Goal: Find specific page/section: Find specific page/section

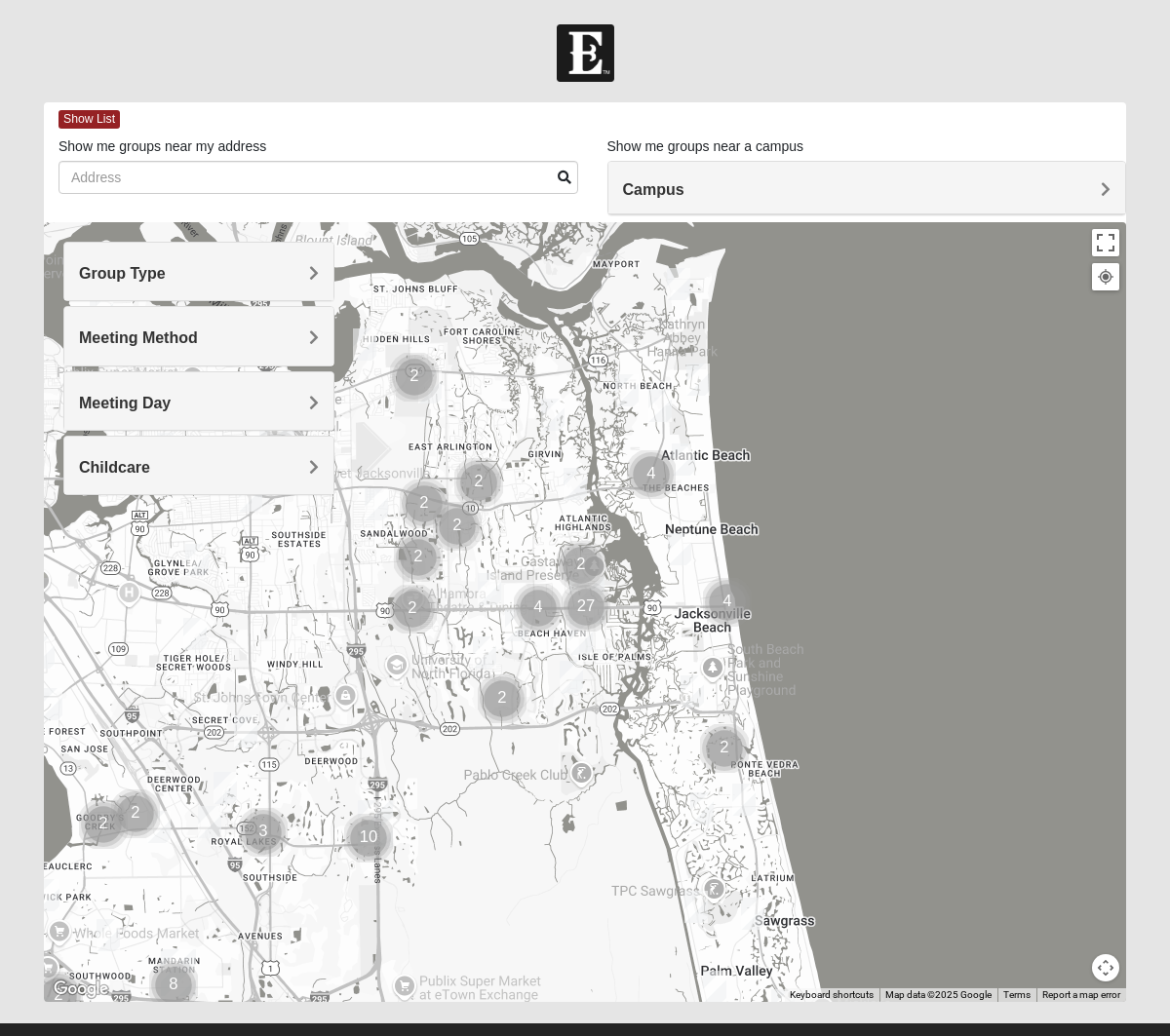
click at [277, 272] on h4 "Group Type" at bounding box center [199, 273] width 240 height 19
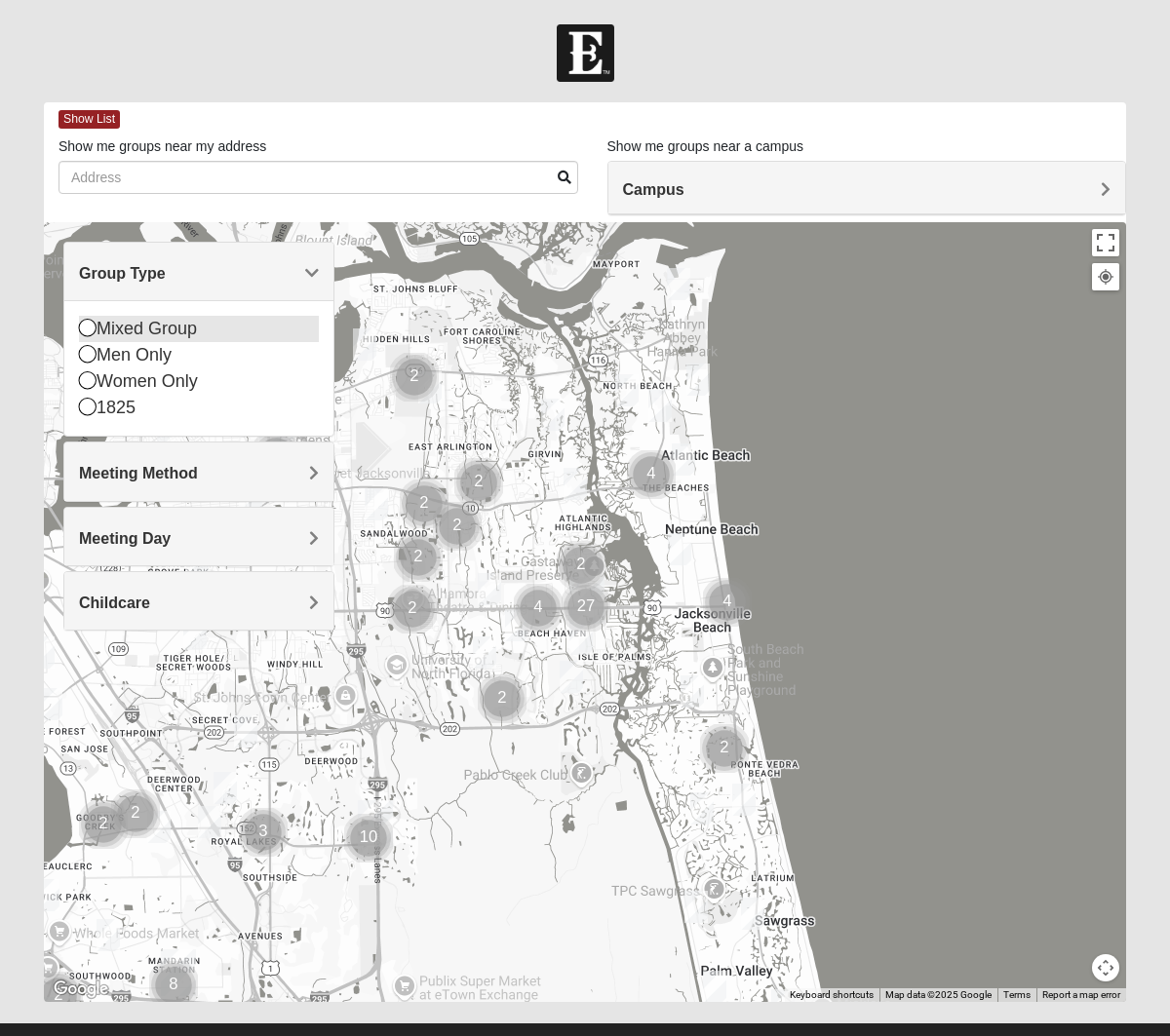
click at [123, 330] on div "Mixed Group" at bounding box center [199, 328] width 240 height 26
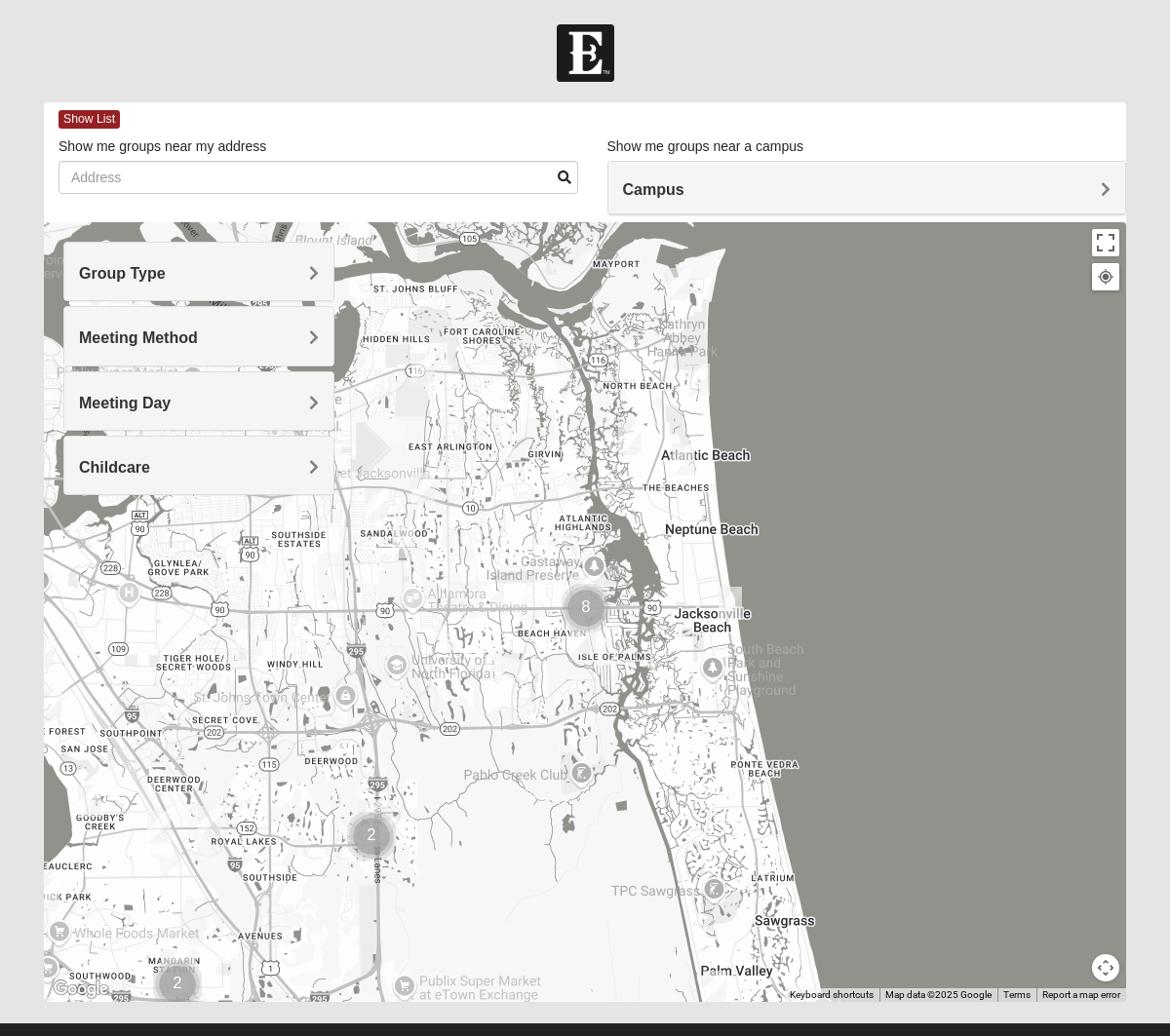
click at [265, 342] on h4 "Meeting Method" at bounding box center [199, 337] width 240 height 19
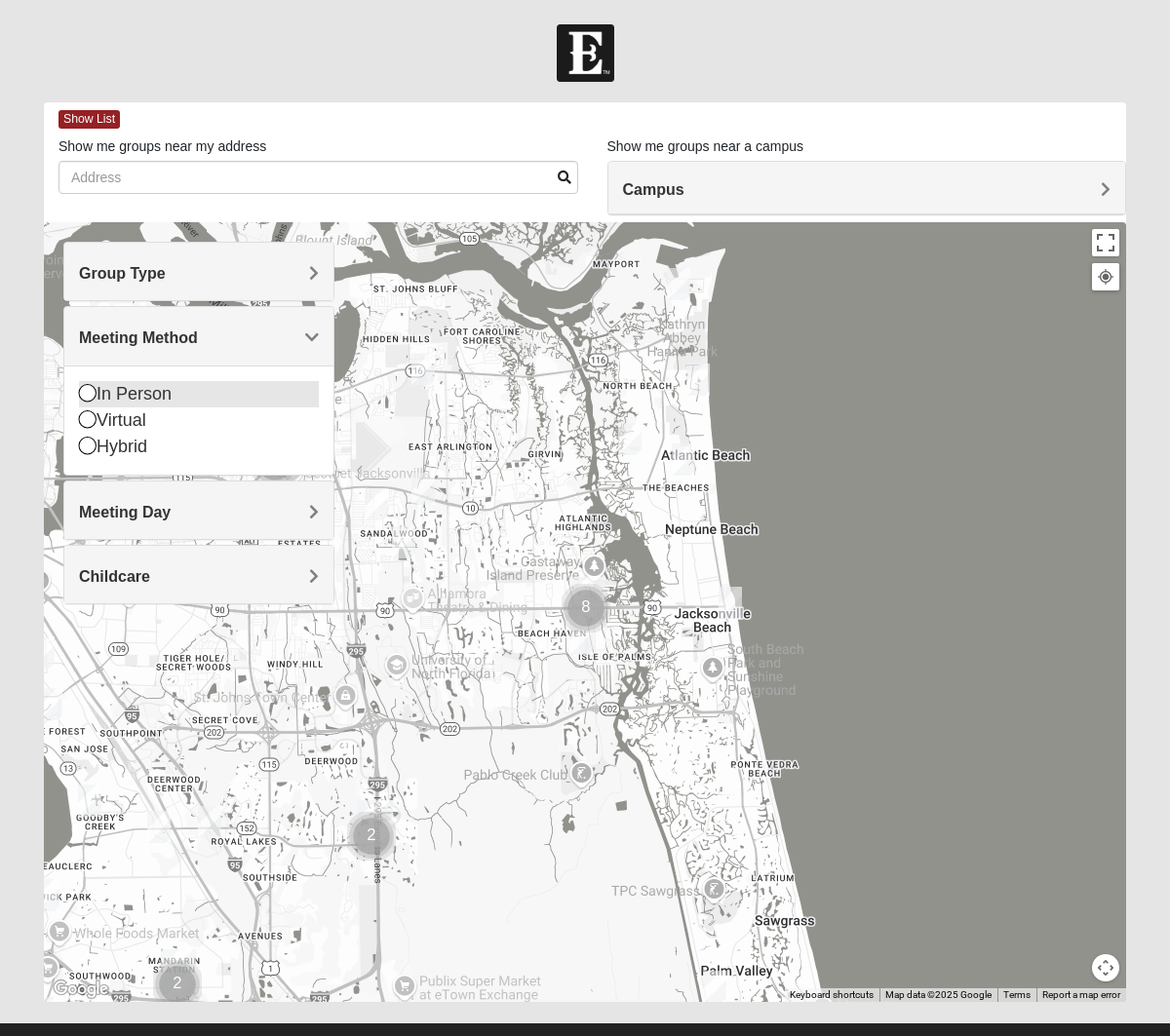
click at [84, 395] on icon at bounding box center [88, 393] width 18 height 18
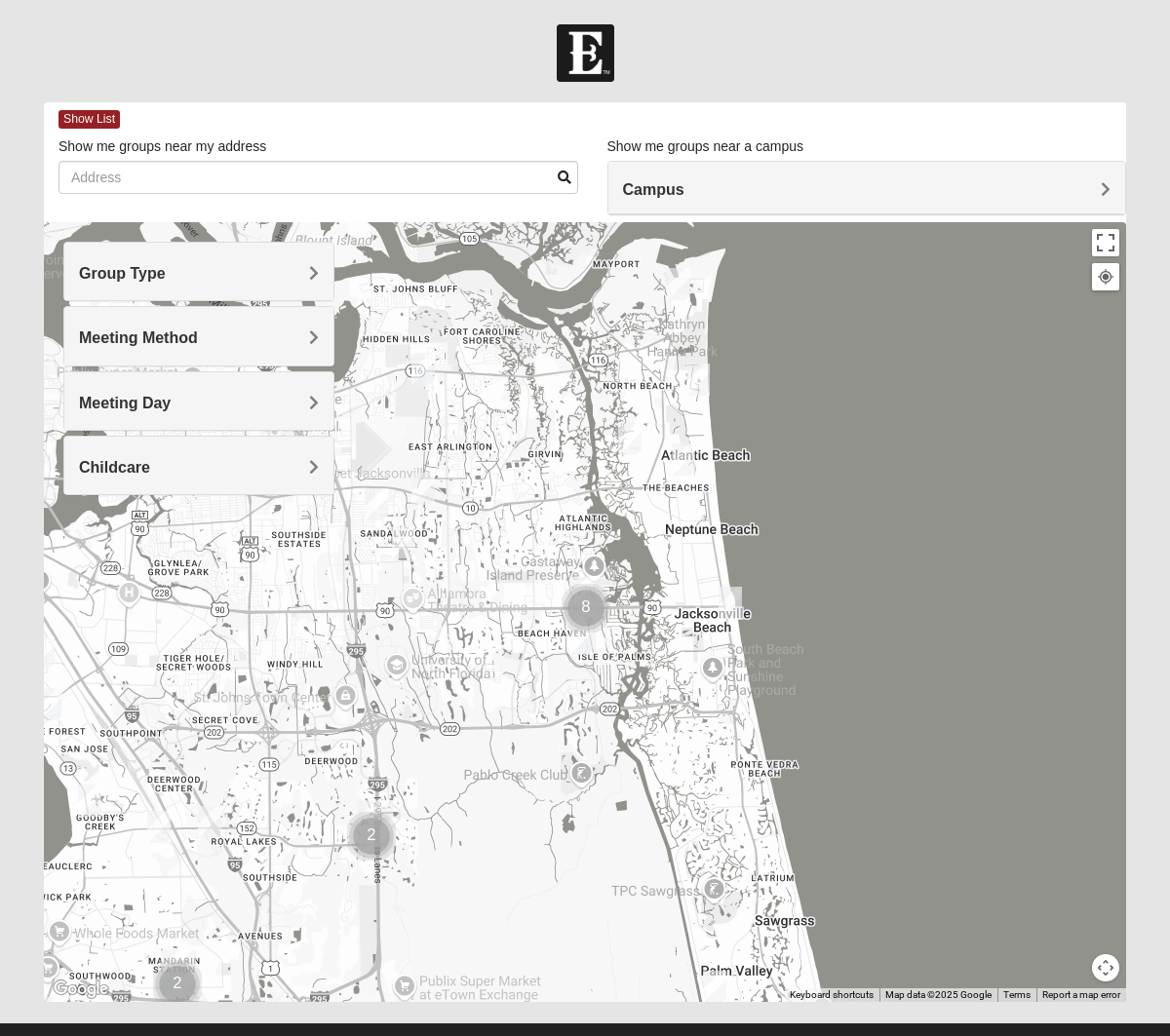
click at [141, 405] on span "Meeting Day" at bounding box center [124, 403] width 91 height 17
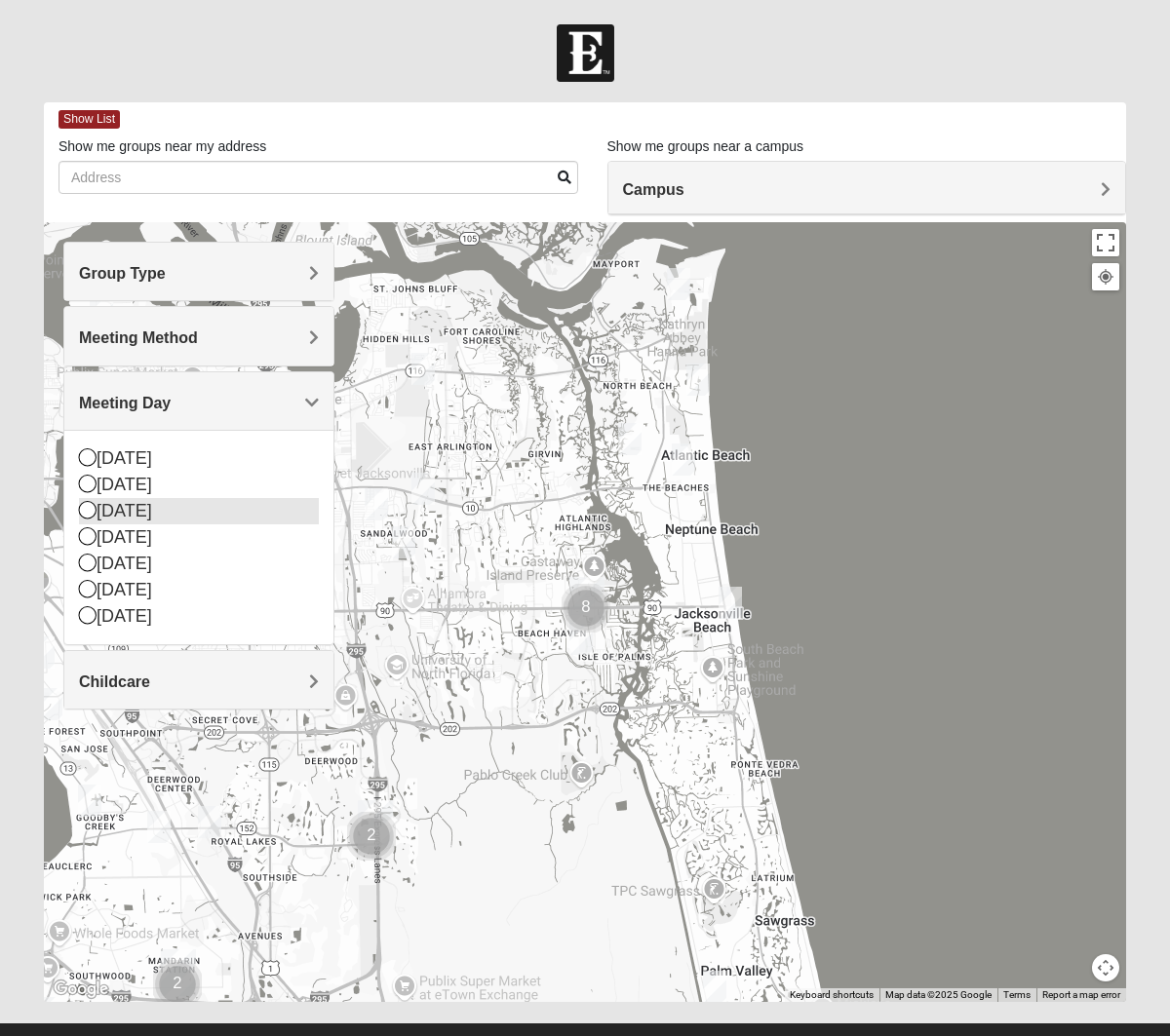
click at [89, 510] on icon at bounding box center [88, 510] width 18 height 18
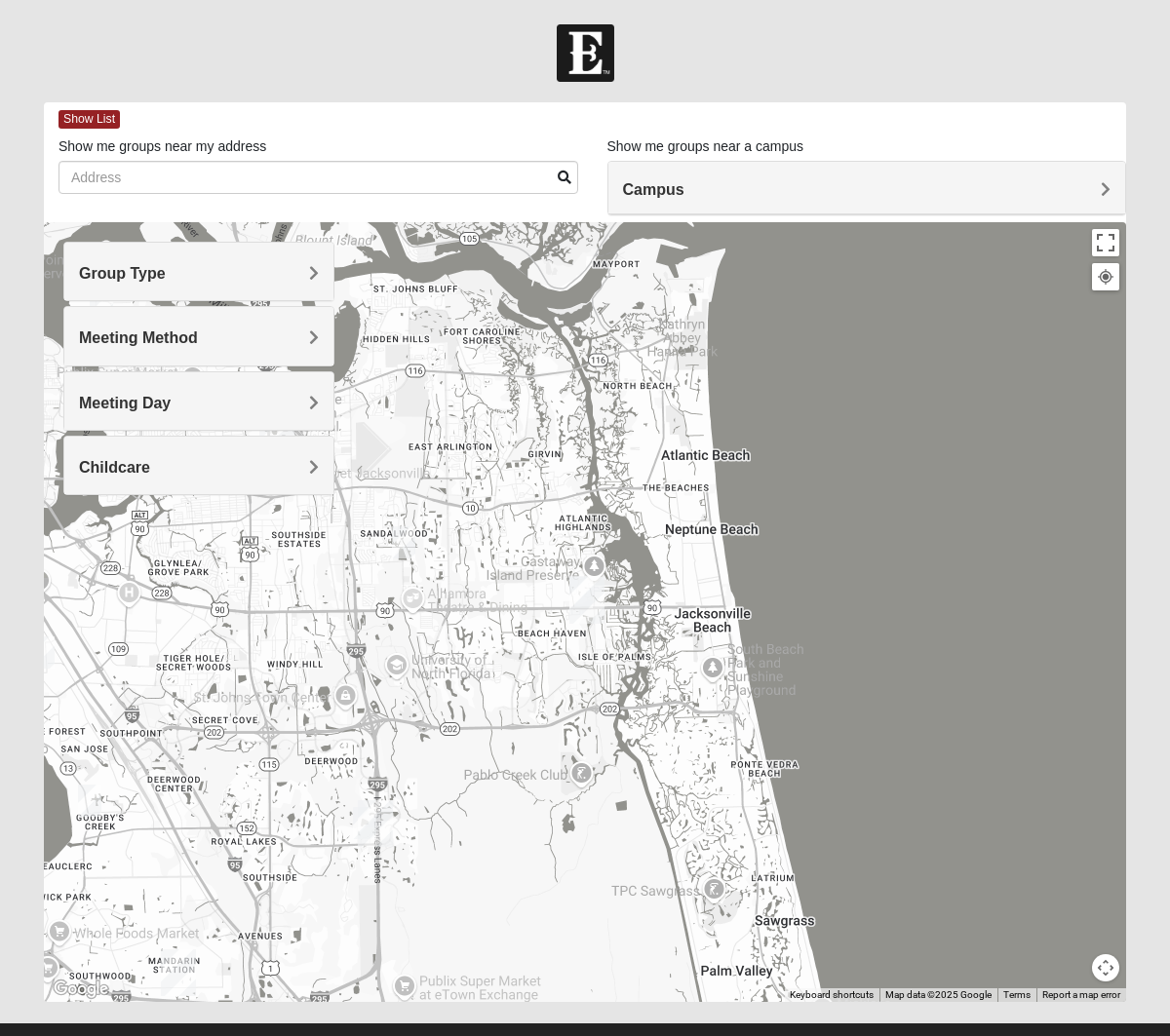
click at [171, 405] on span "Meeting Day" at bounding box center [124, 403] width 91 height 17
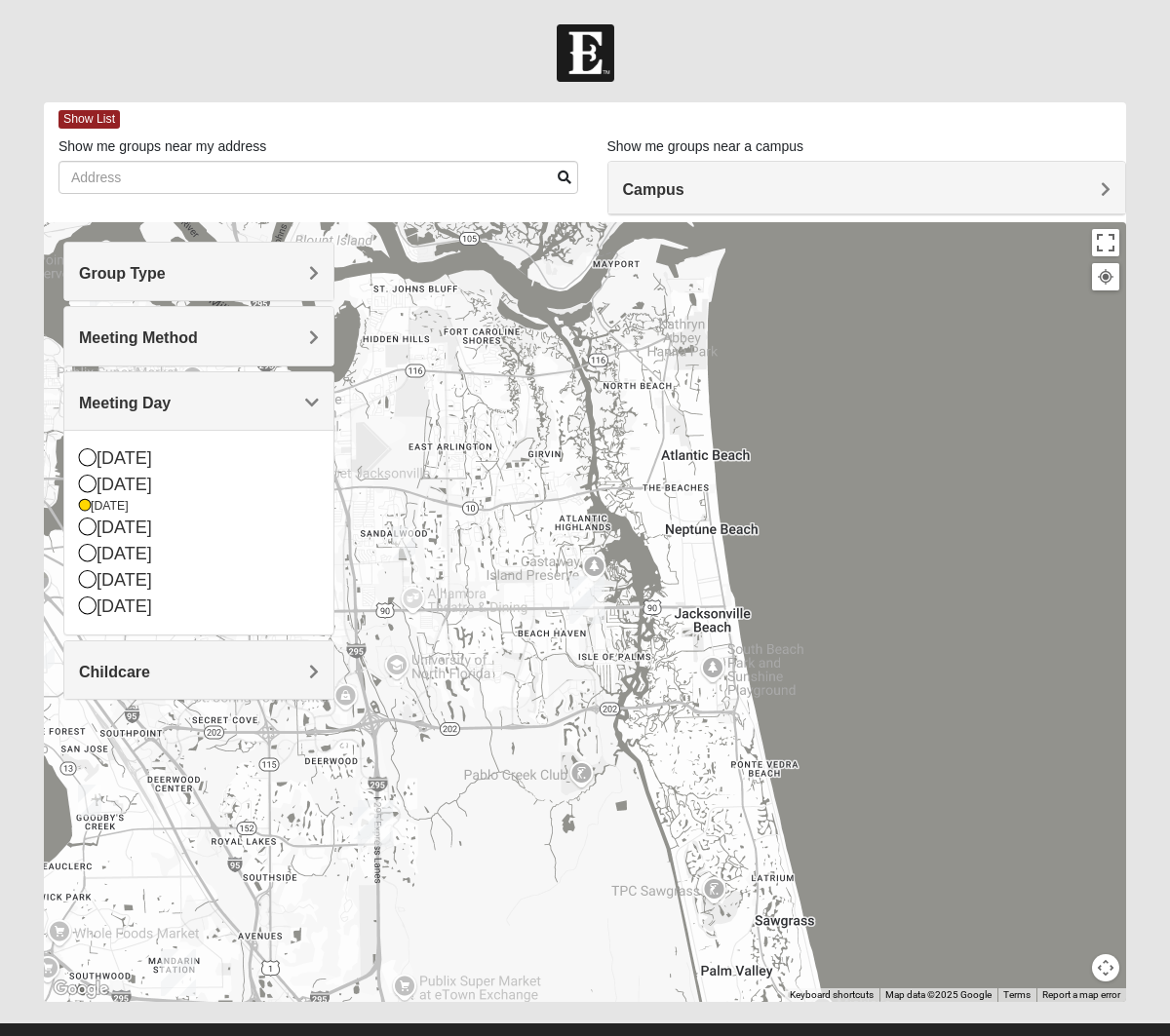
drag, startPoint x: 438, startPoint y: 468, endPoint x: 459, endPoint y: 485, distance: 27.0
click at [438, 468] on div at bounding box center [585, 613] width 1082 height 780
drag, startPoint x: 428, startPoint y: 461, endPoint x: 573, endPoint y: 587, distance: 192.1
click at [438, 466] on div at bounding box center [585, 613] width 1082 height 780
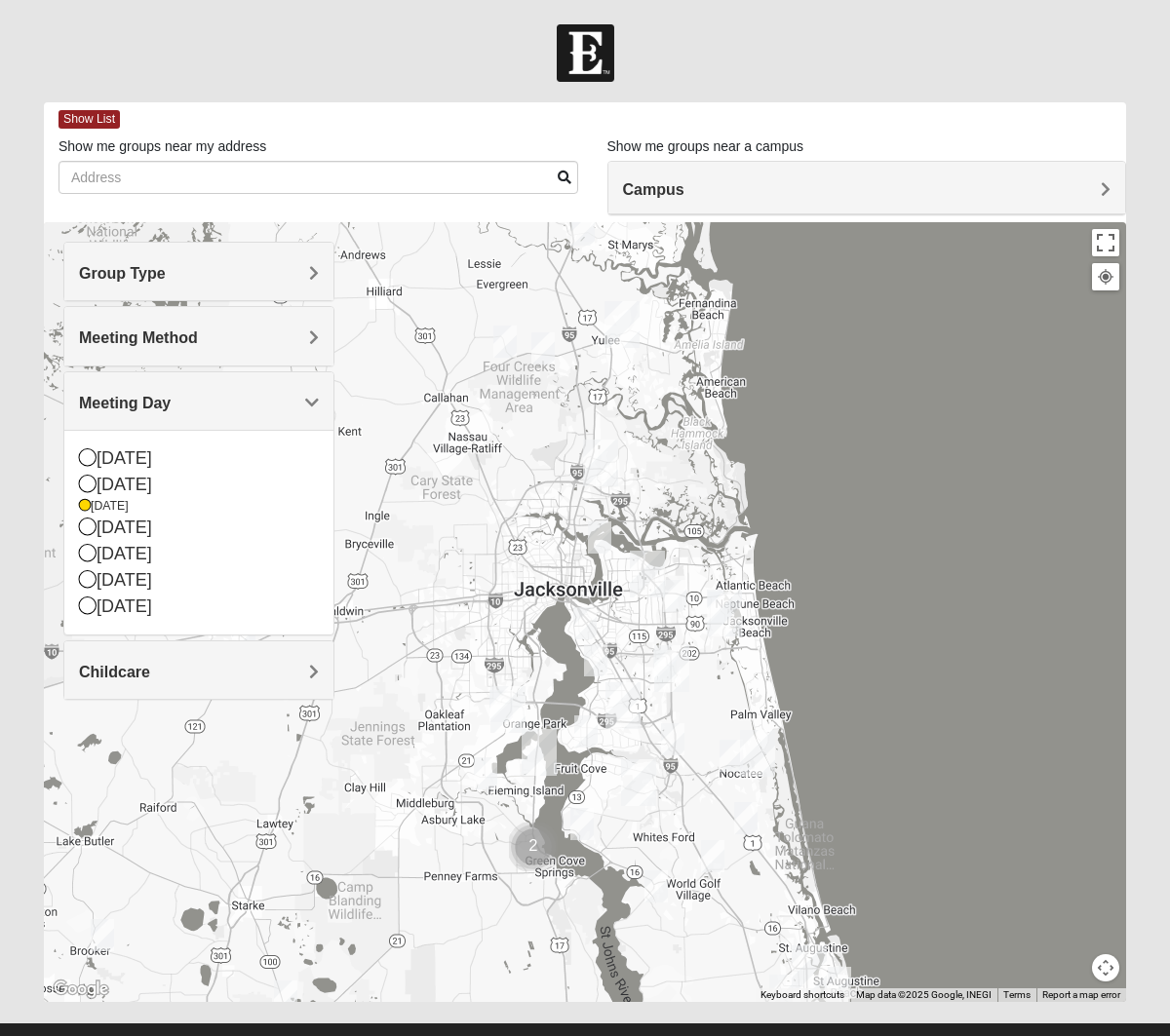
click at [759, 757] on img "Ponte Vedra" at bounding box center [757, 754] width 35 height 47
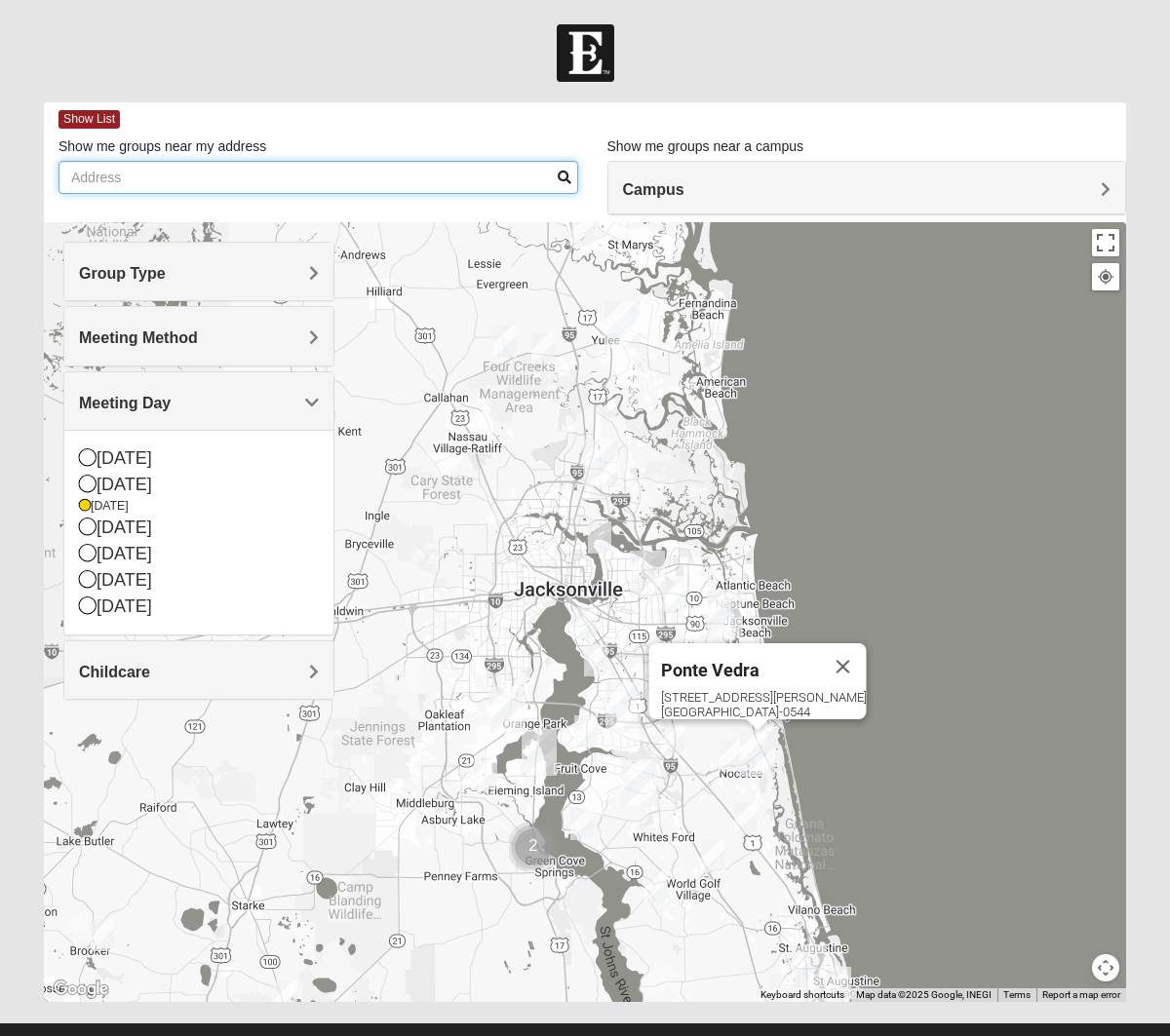
click at [213, 177] on input "Show me groups near my address" at bounding box center [318, 177] width 519 height 33
type input "7"
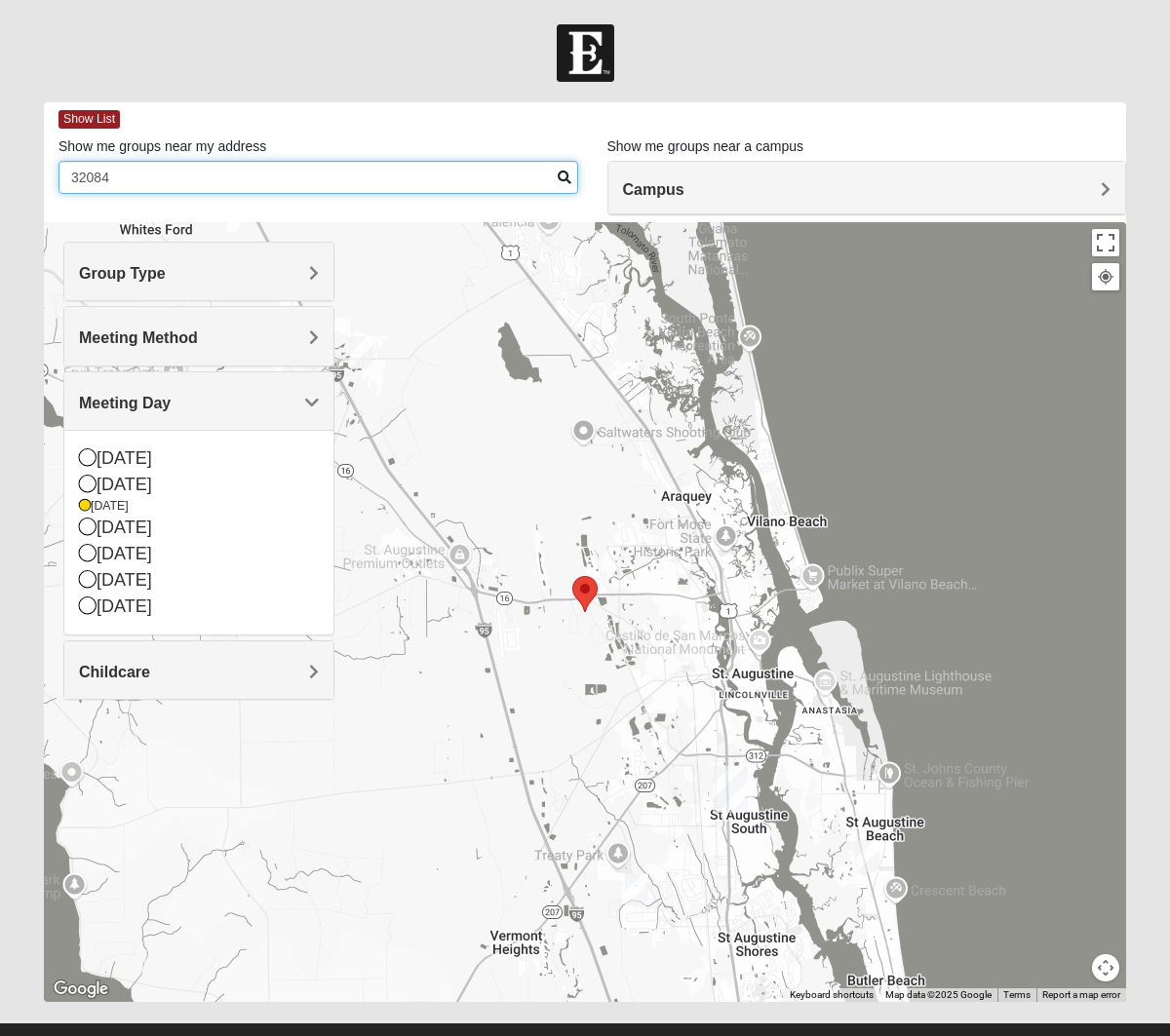
scroll to position [9, 0]
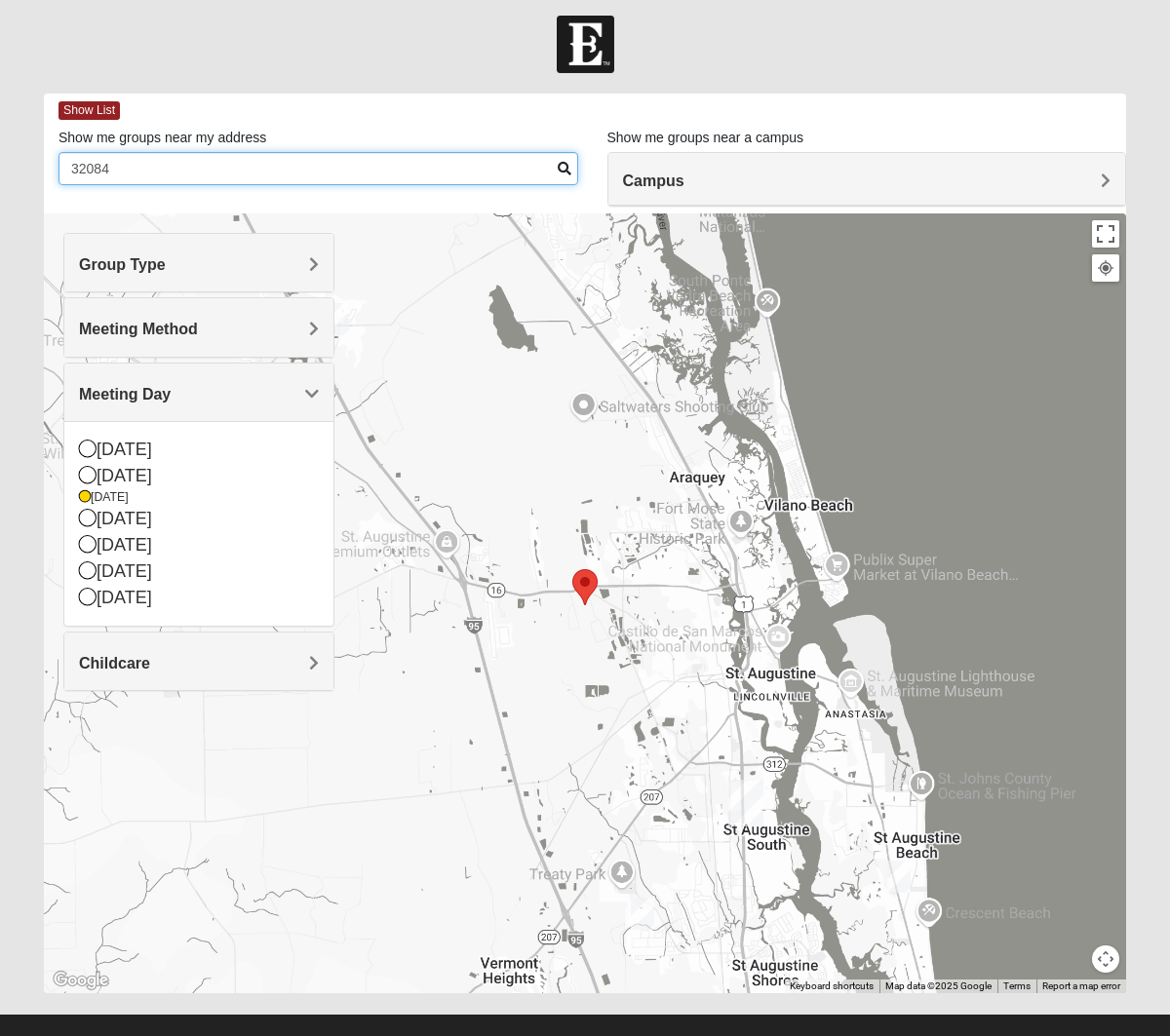
type input "32084"
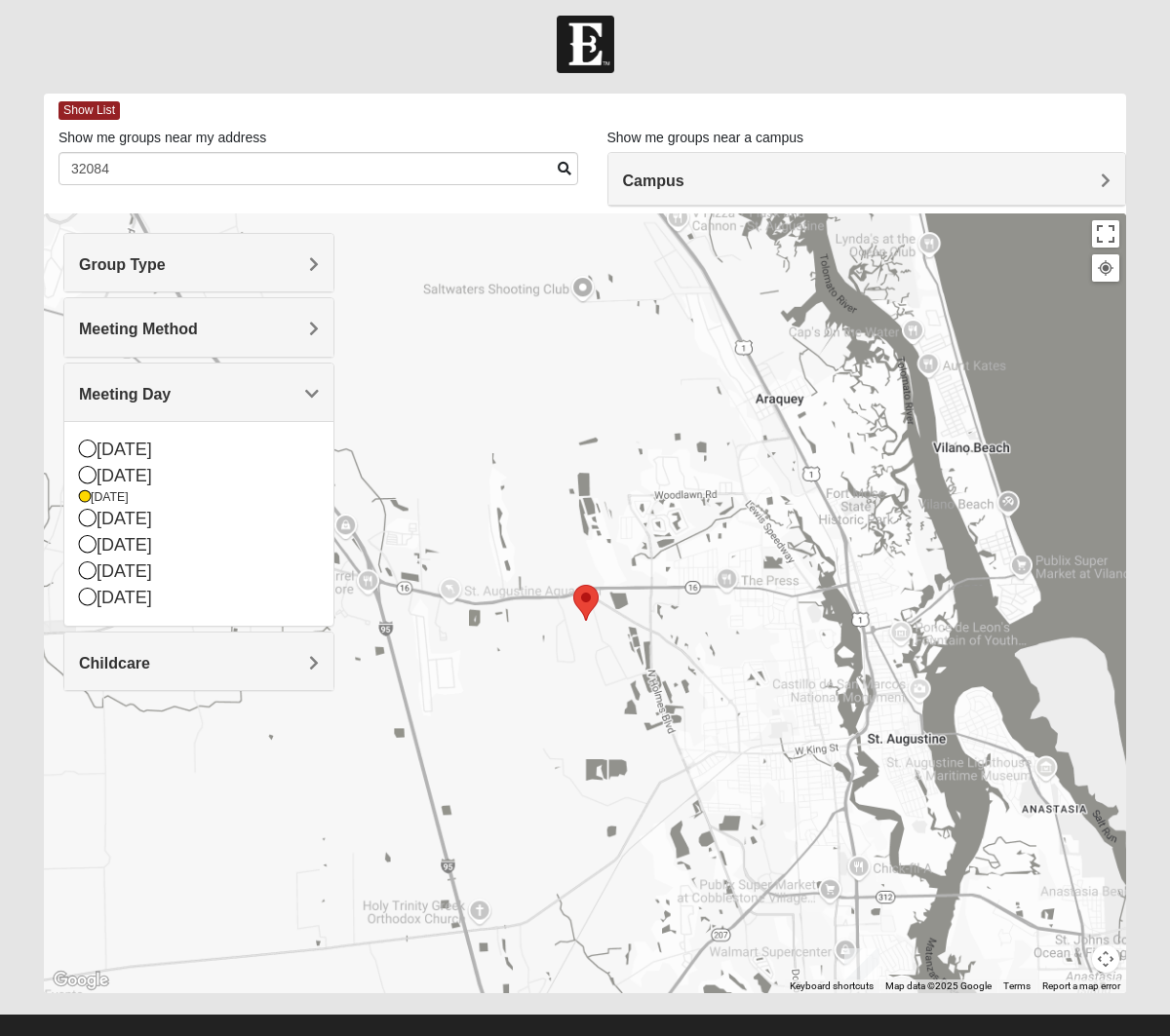
click at [584, 585] on div "Selected Address" at bounding box center [586, 603] width 25 height 36
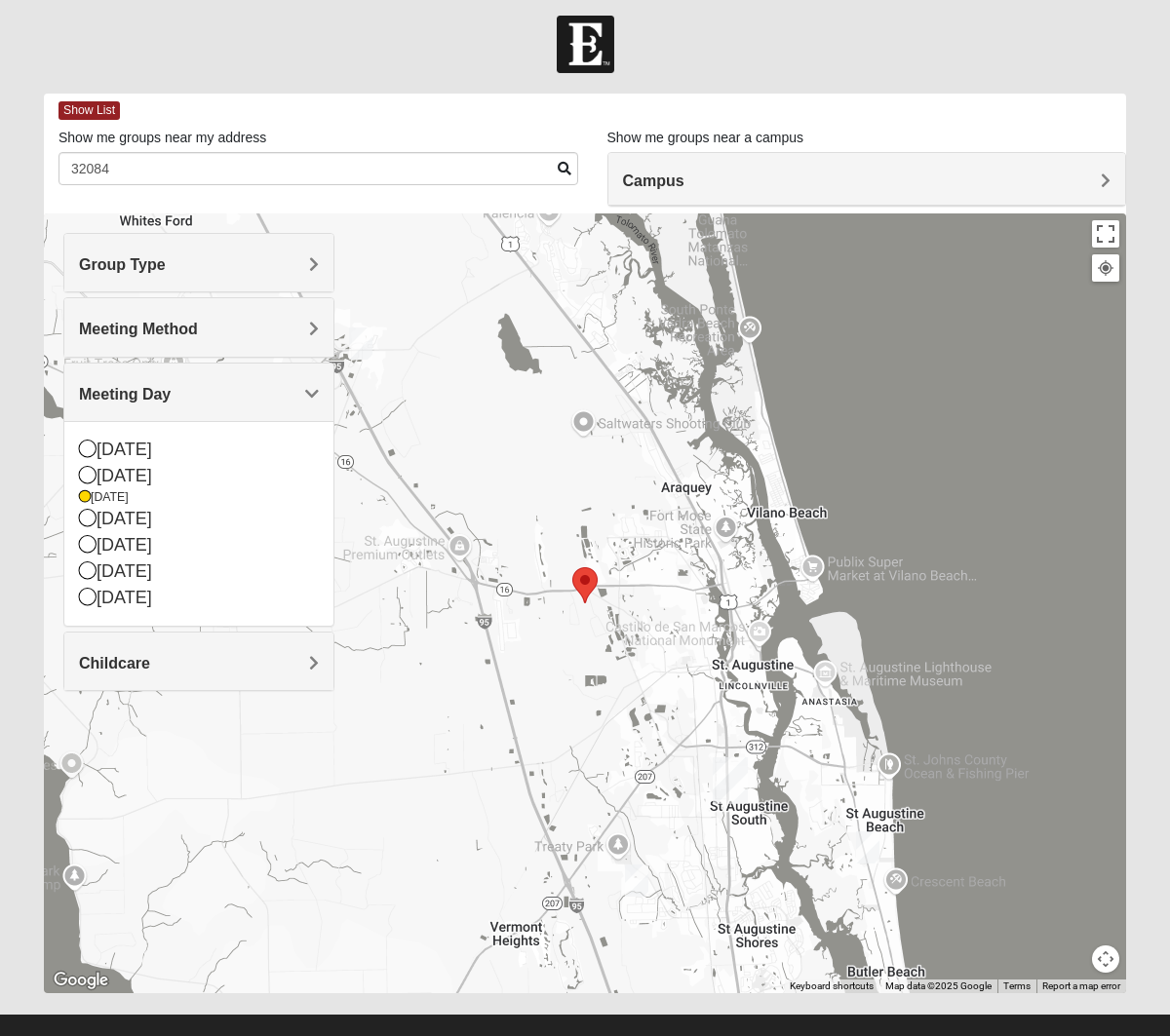
click at [941, 191] on div "Campus" at bounding box center [867, 179] width 517 height 53
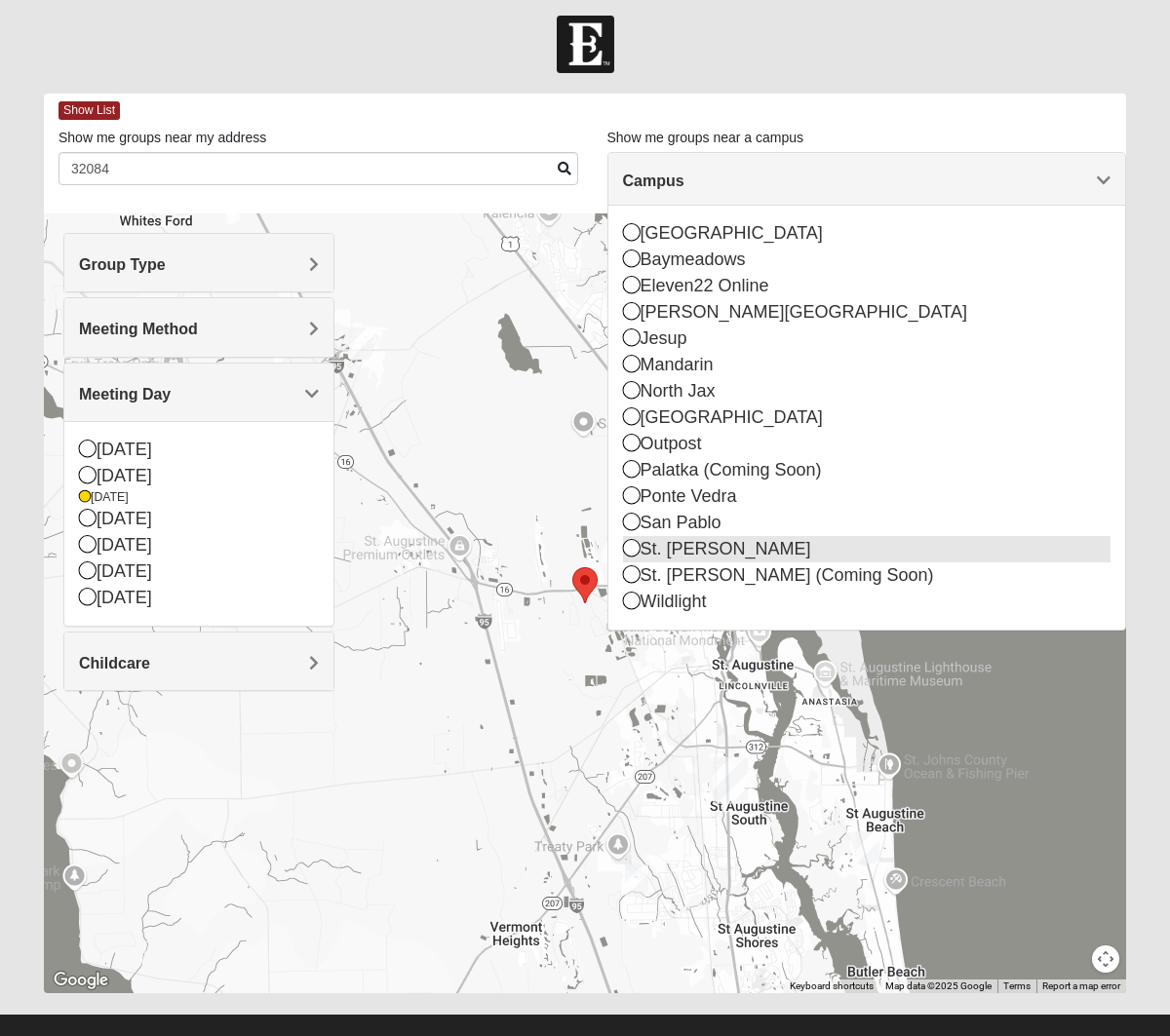
click at [630, 550] on icon at bounding box center [632, 548] width 18 height 18
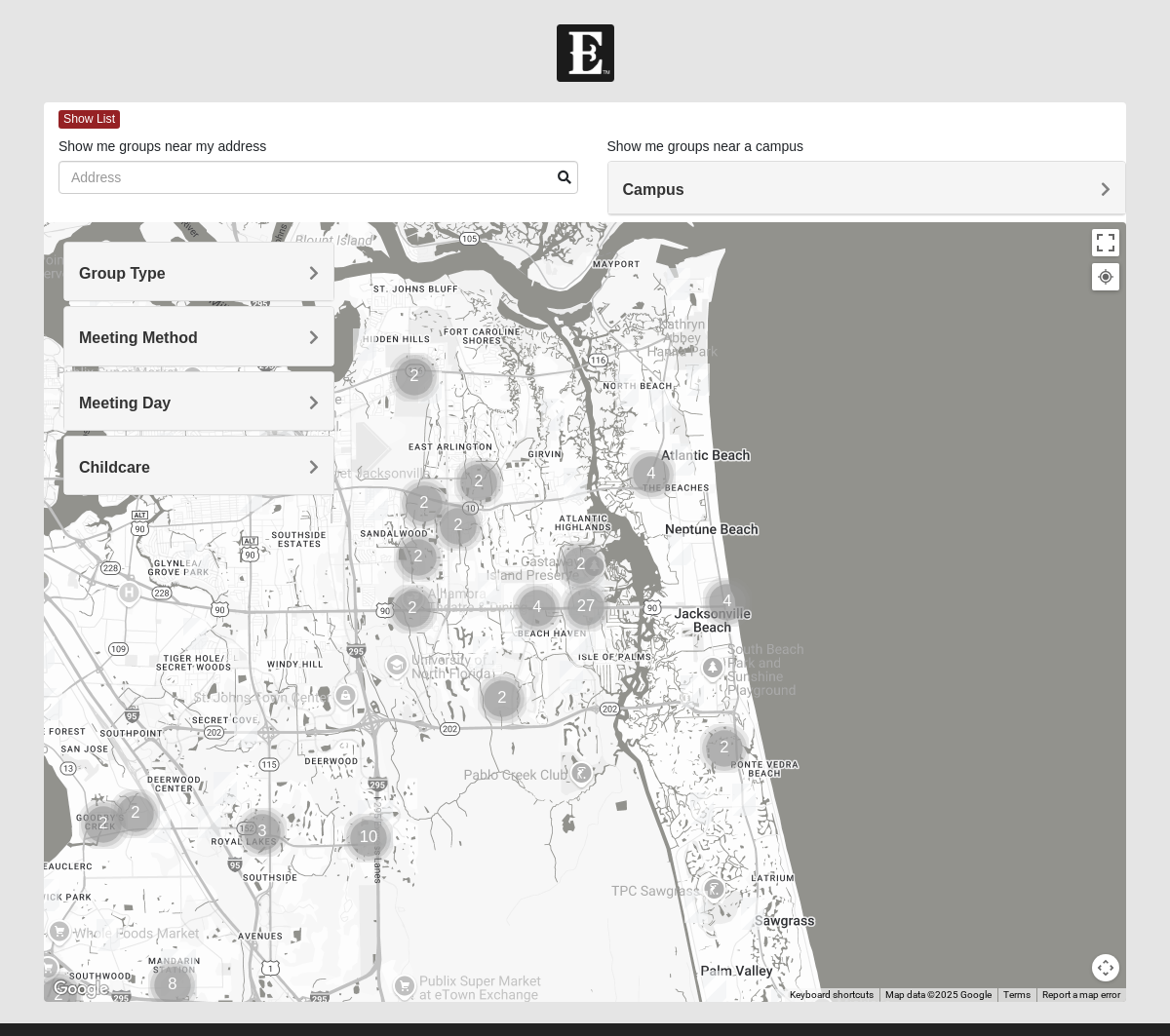
click at [166, 273] on span "Group Type" at bounding box center [122, 273] width 87 height 17
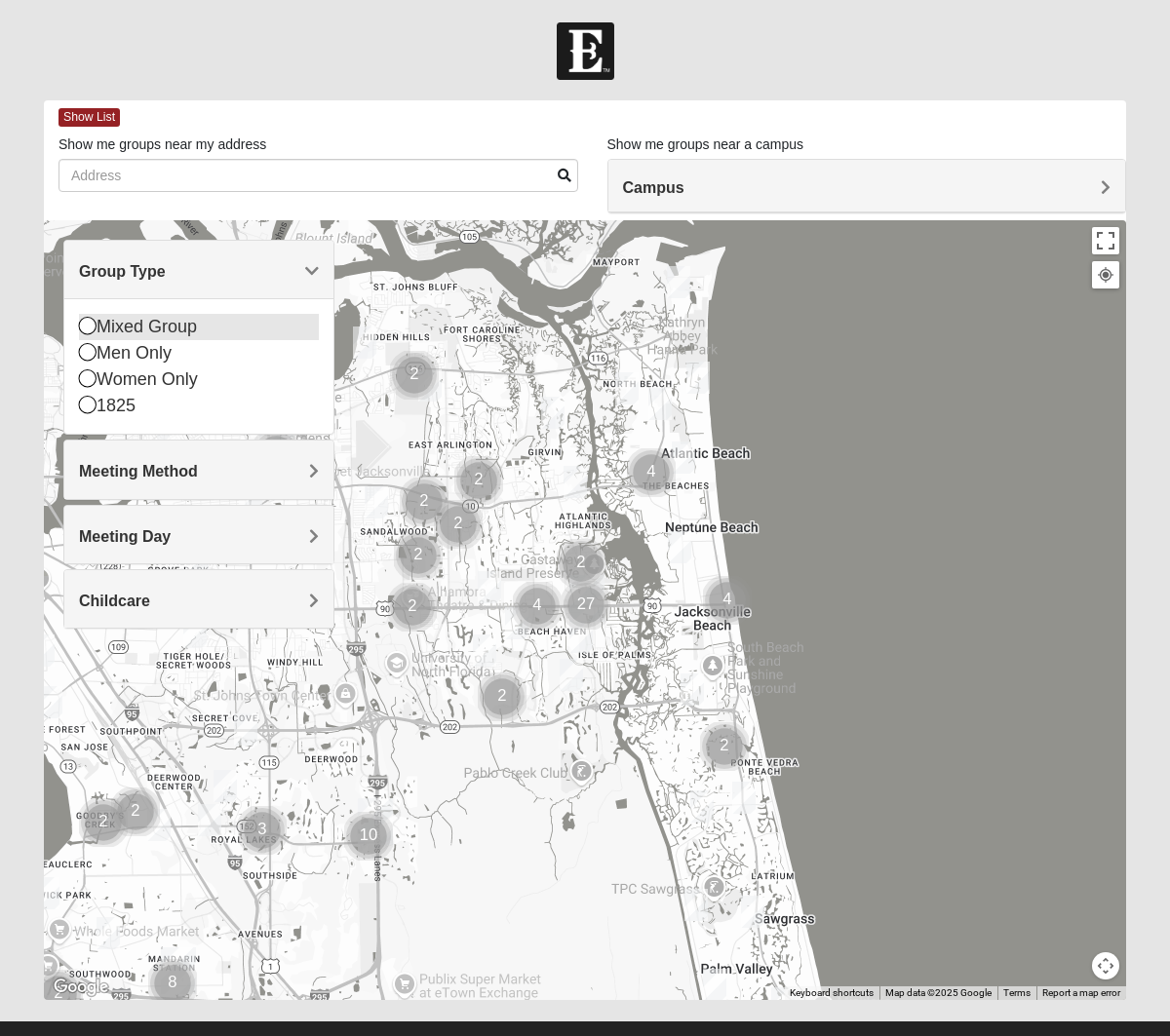
click at [89, 329] on icon at bounding box center [88, 325] width 18 height 18
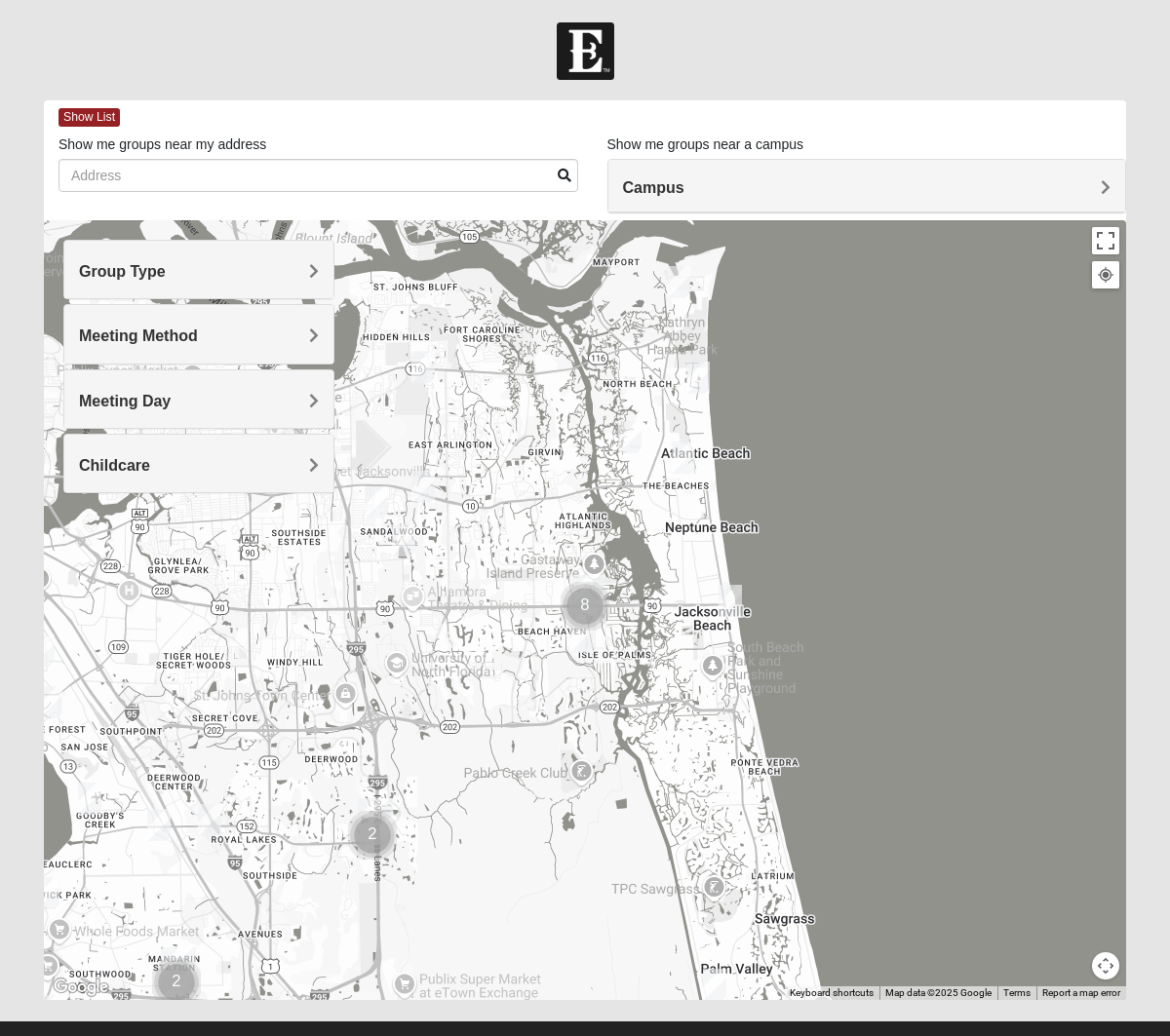
scroll to position [5, 0]
